Goal: Find specific page/section

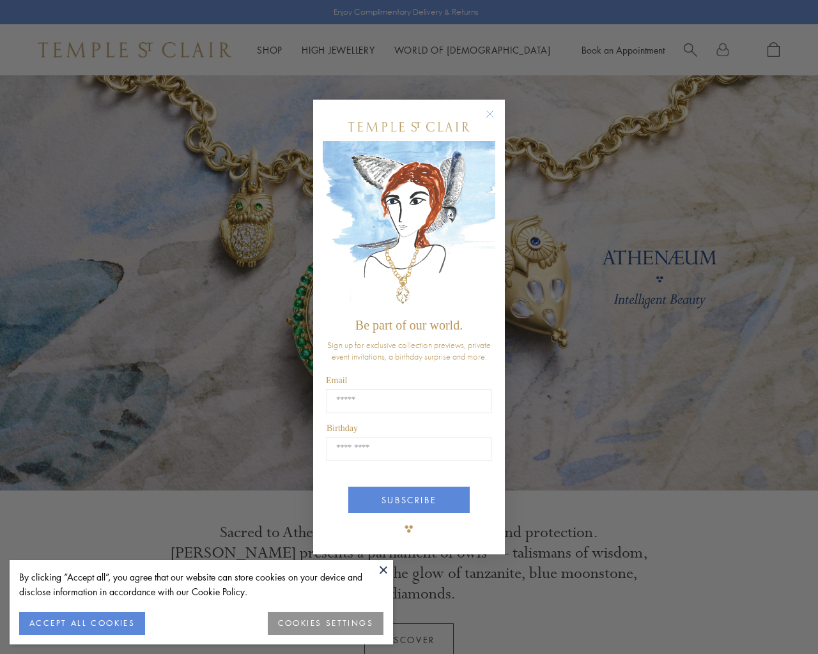
click at [312, 626] on button "COOKIES SETTINGS" at bounding box center [326, 623] width 116 height 23
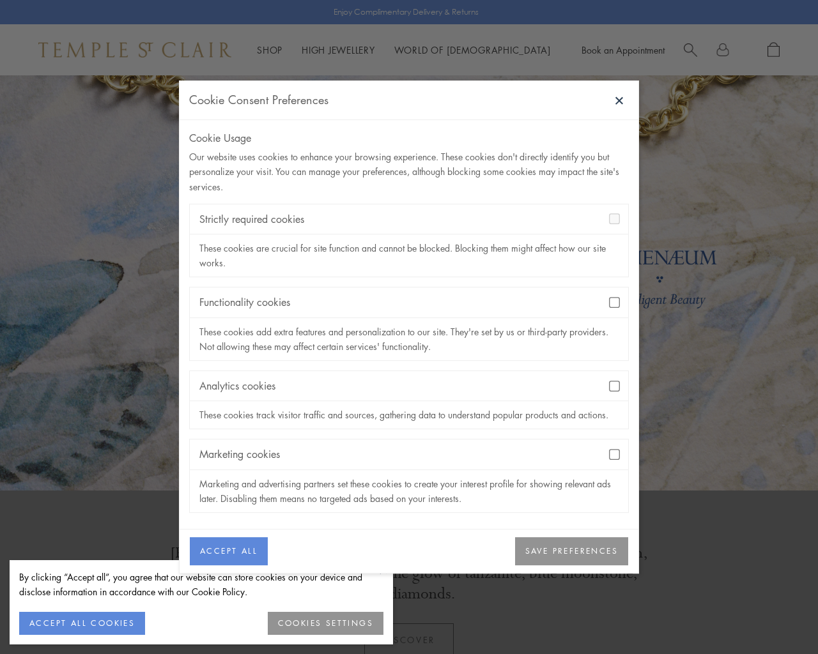
click at [572, 558] on button "SAVE PREFERENCES" at bounding box center [571, 551] width 113 height 28
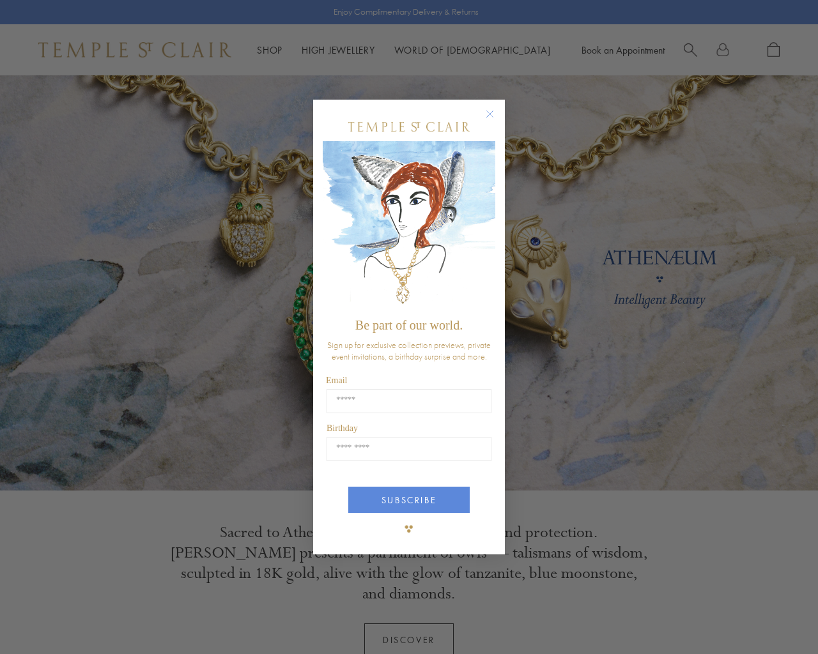
click at [488, 112] on icon "Close dialog" at bounding box center [490, 114] width 6 height 6
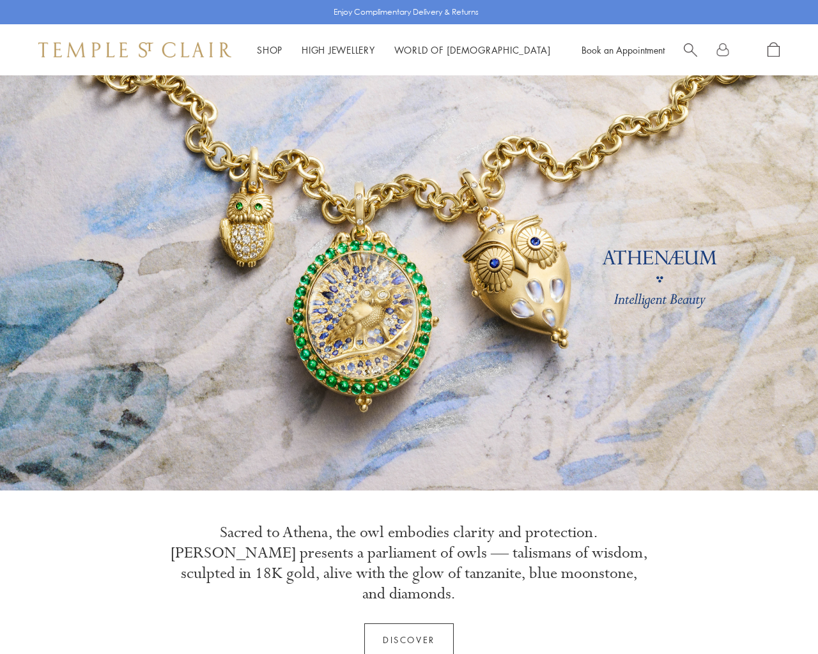
click at [686, 50] on span "Search" at bounding box center [690, 48] width 13 height 13
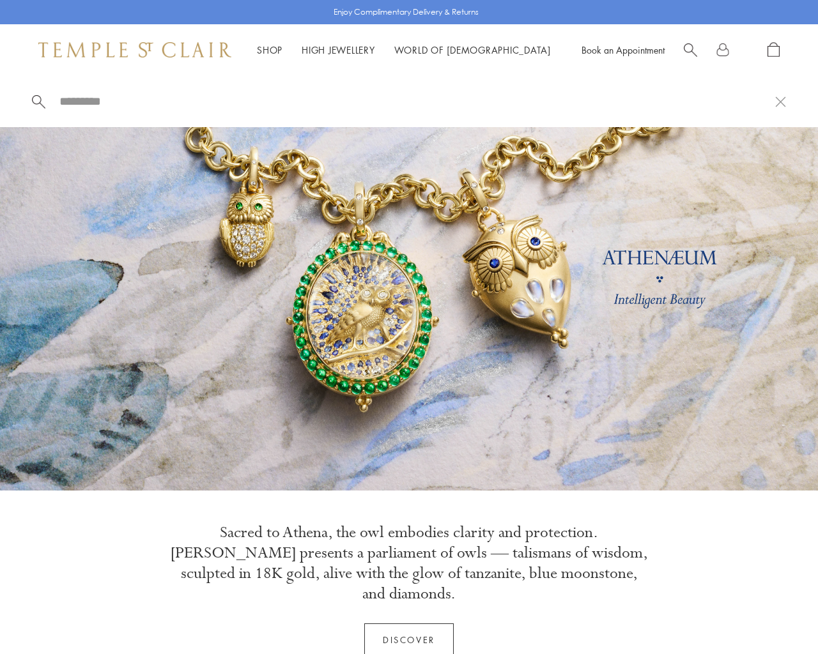
click at [74, 101] on input "search" at bounding box center [416, 101] width 717 height 15
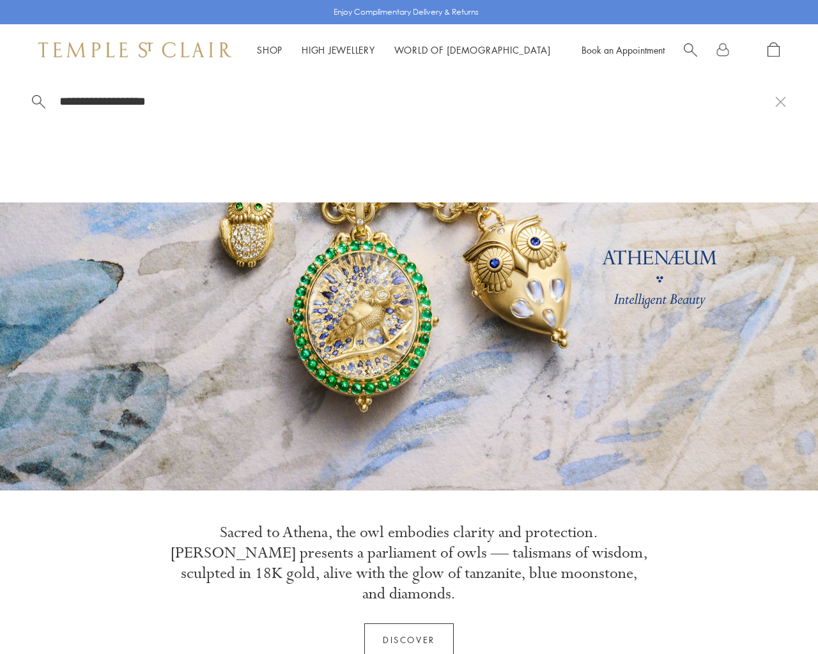
type input "**********"
click at [38, 100] on span at bounding box center [38, 100] width 13 height 13
click at [39, 100] on span at bounding box center [38, 100] width 13 height 13
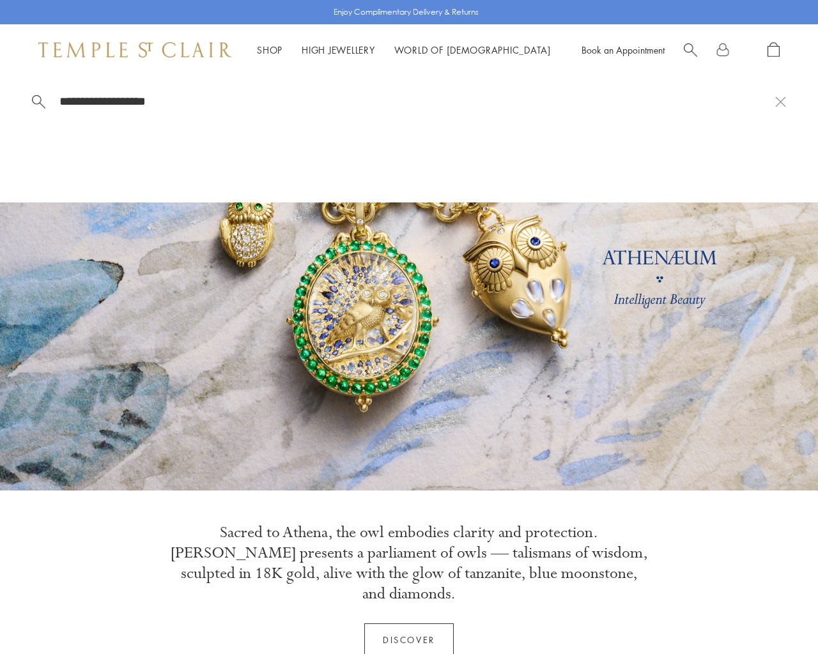
click at [39, 100] on span at bounding box center [38, 100] width 13 height 13
click at [39, 99] on span at bounding box center [38, 100] width 13 height 13
